Goal: Check status

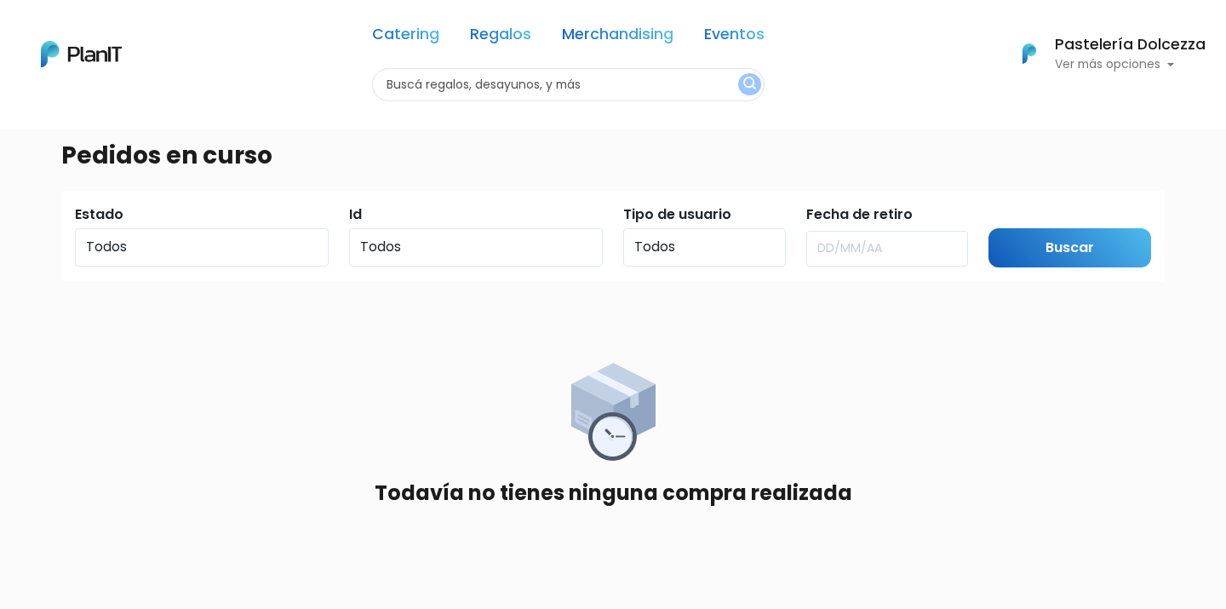
click at [1062, 51] on h6 "Pastelería Dolcezza" at bounding box center [1130, 44] width 151 height 15
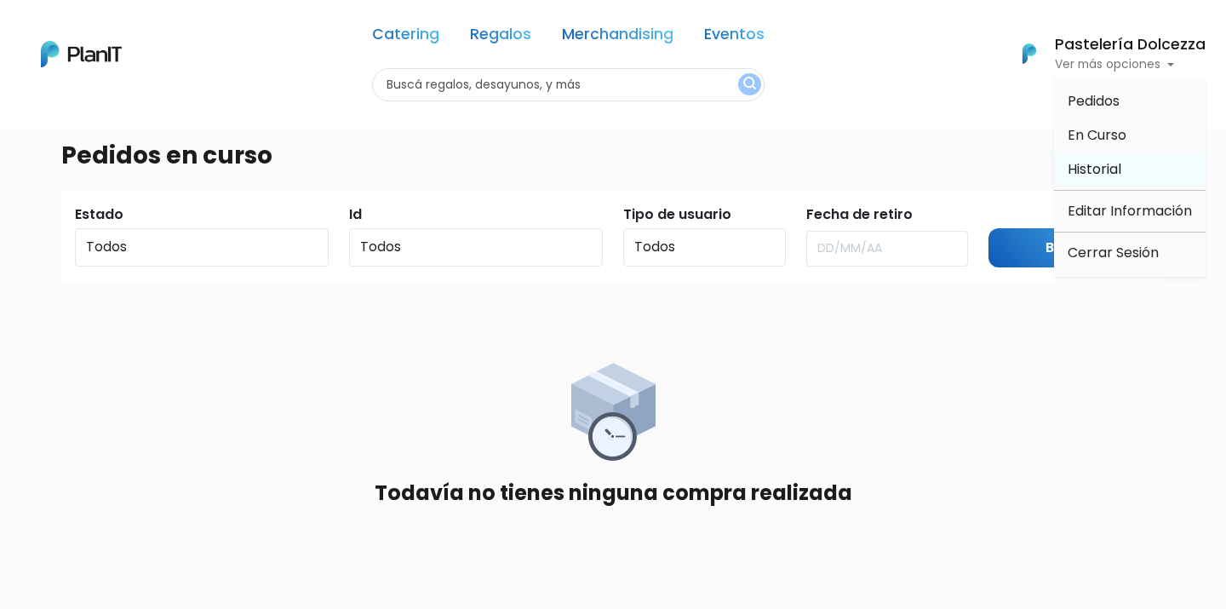
click at [1119, 167] on span "Historial" at bounding box center [1095, 169] width 54 height 20
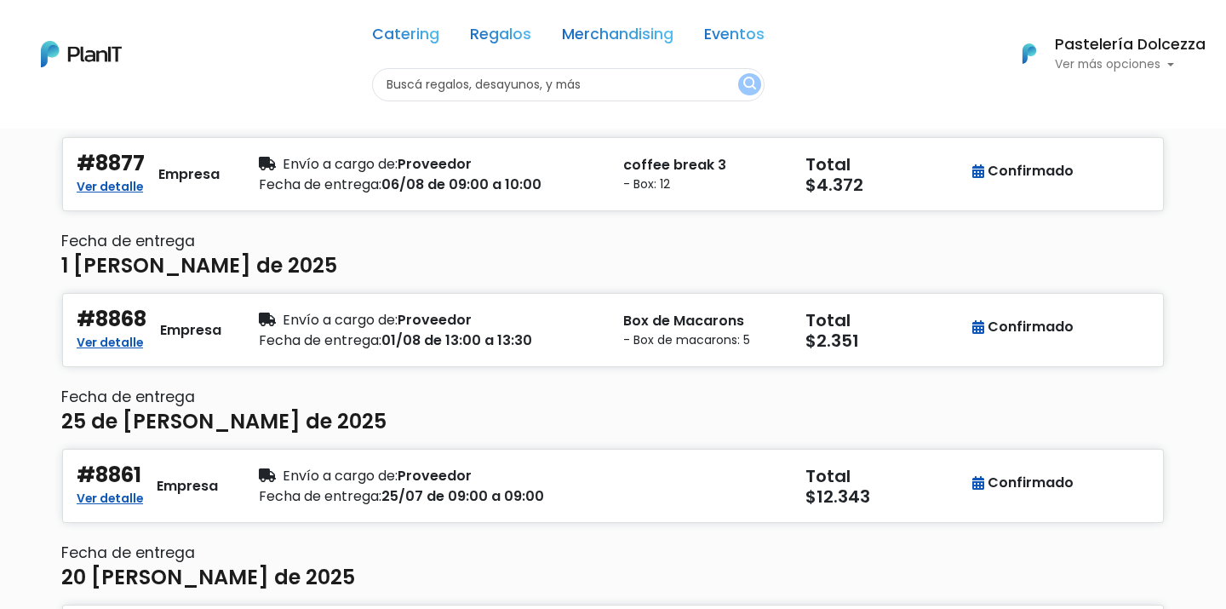
scroll to position [215, 0]
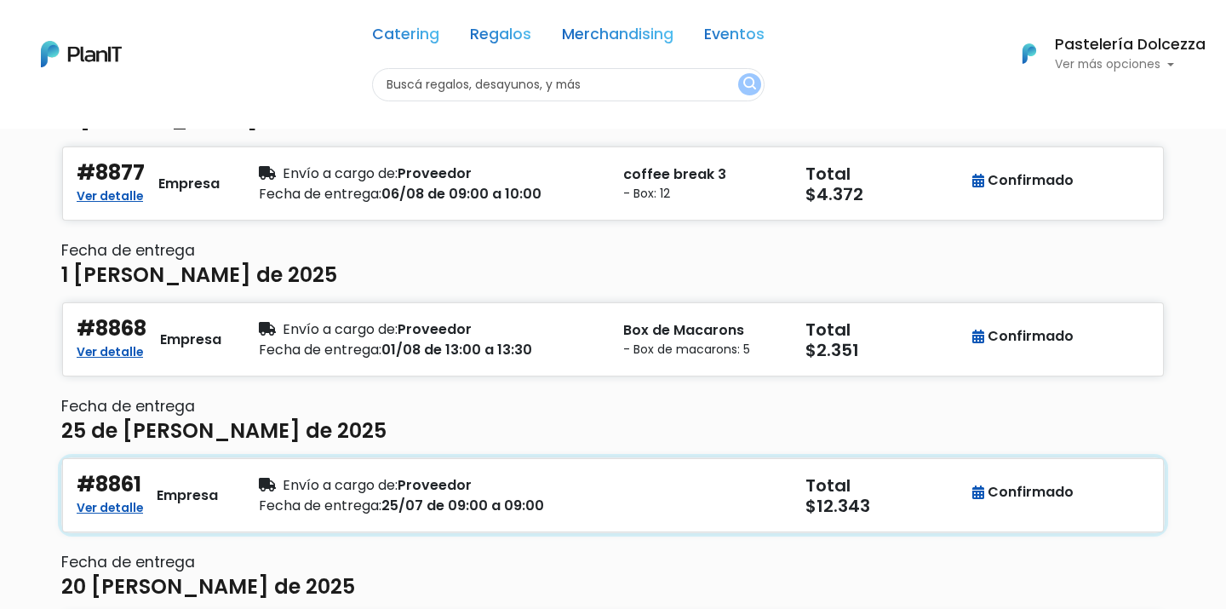
click at [417, 503] on div "Fecha de entrega: 25/07 de 09:00 a 09:00" at bounding box center [431, 505] width 344 height 20
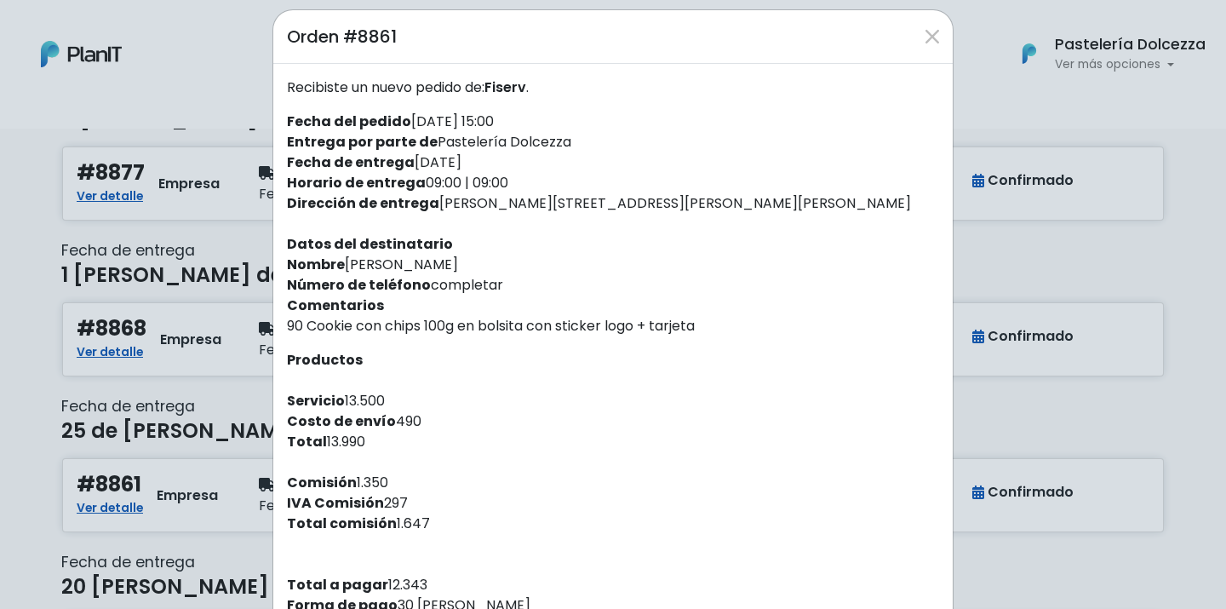
scroll to position [24, 0]
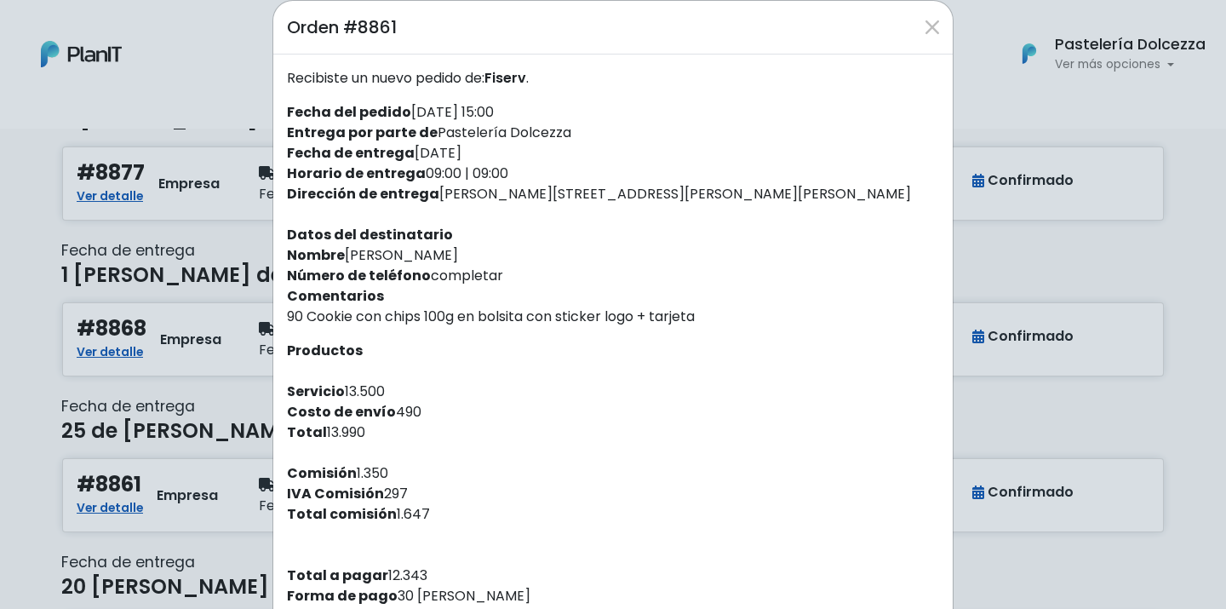
click at [1082, 200] on div "Orden #8861 Recibiste un nuevo pedido de: [PERSON_NAME] . Fecha del pedido [DAT…" at bounding box center [613, 304] width 1226 height 609
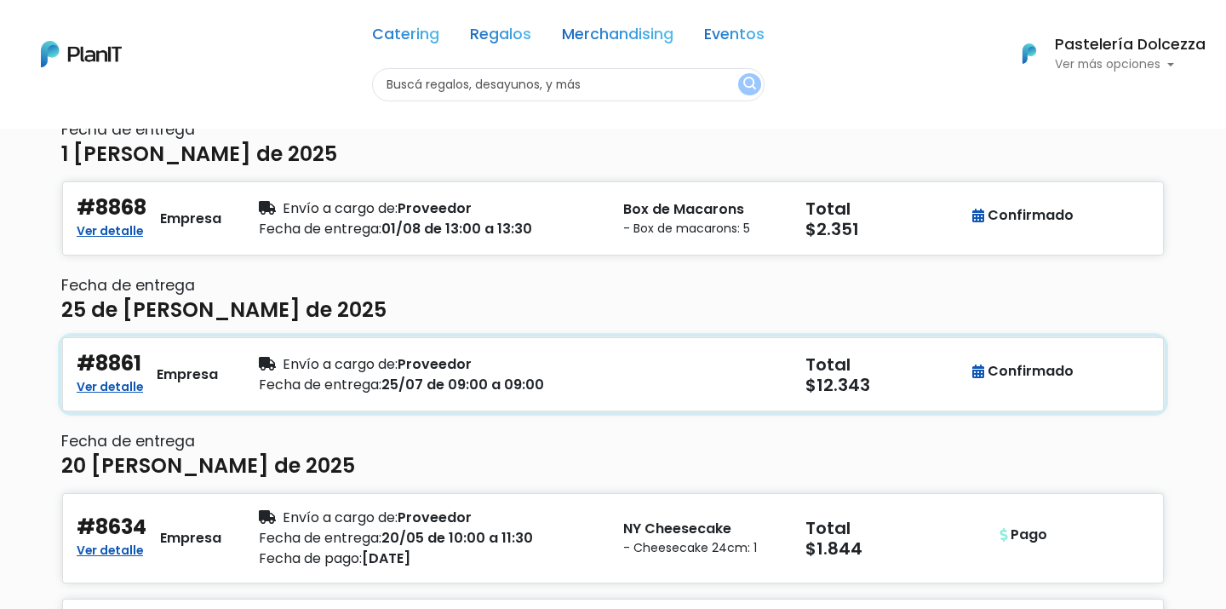
scroll to position [343, 0]
